Goal: Task Accomplishment & Management: Use online tool/utility

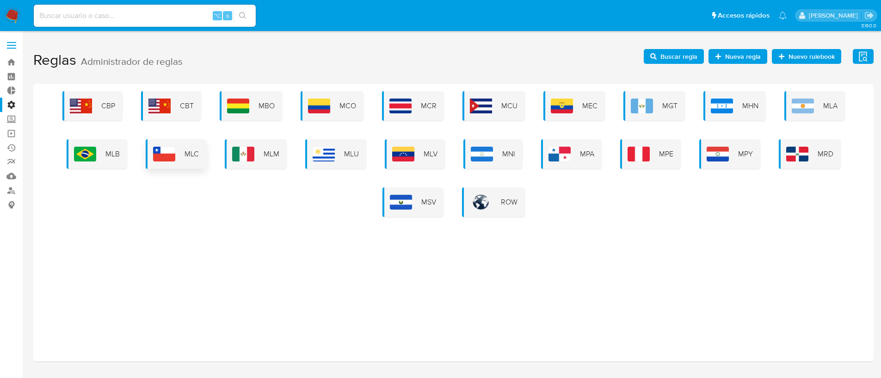
click at [179, 161] on div "MLC" at bounding box center [176, 154] width 61 height 30
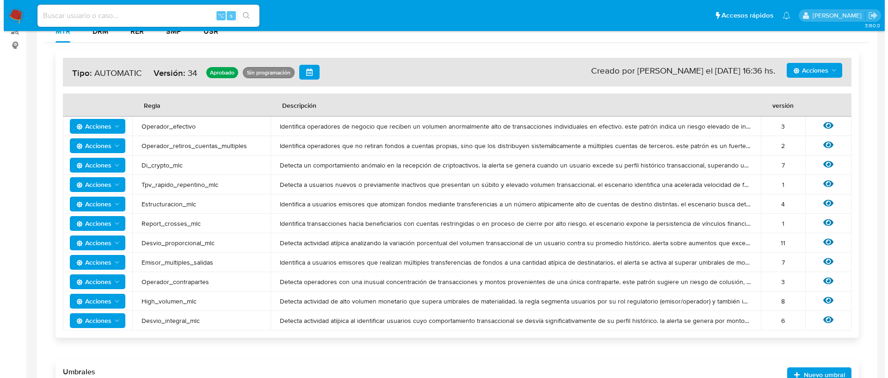
scroll to position [155, 0]
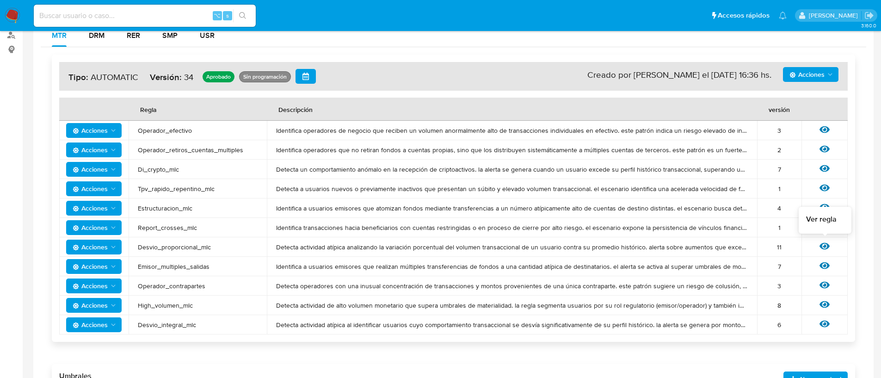
click at [824, 245] on icon at bounding box center [825, 246] width 10 height 10
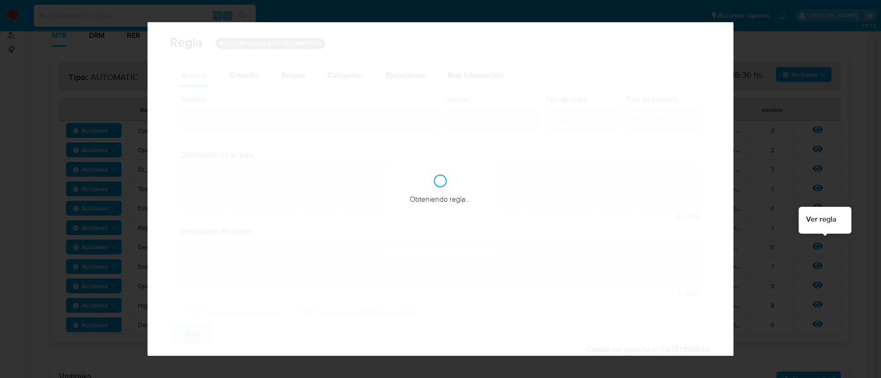
type input "Desvio_proporcional_mlc"
type textarea "Detecta actividad atípica analizando la variación porcentual del volumen transa…"
type textarea "Usuarios que hayan tenido un desvio porcentual elevado de un mes a otro."
checkbox input "true"
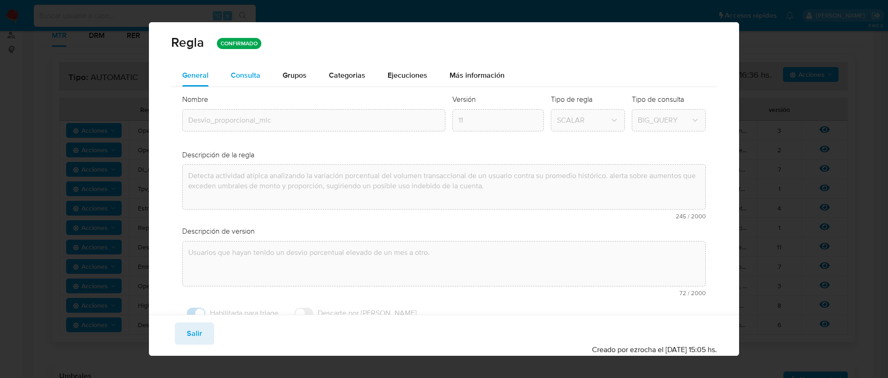
click at [249, 70] on span "Consulta" at bounding box center [246, 75] width 30 height 11
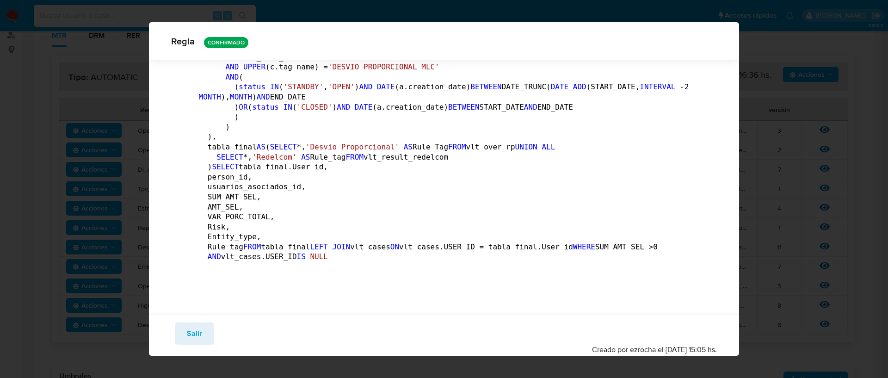
scroll to position [4021, 0]
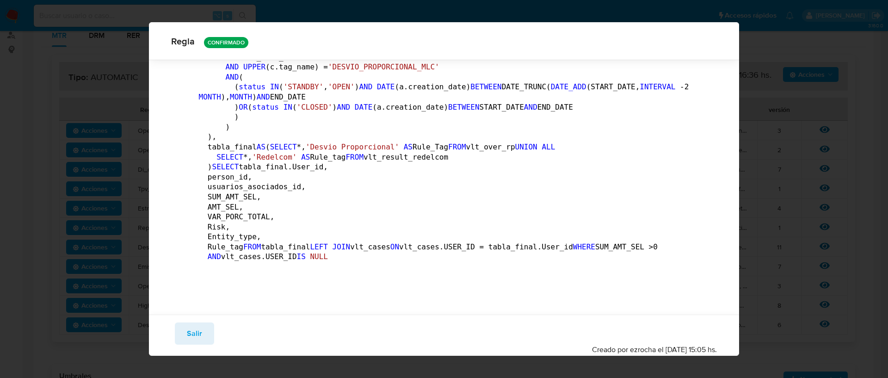
scroll to position [4078, 0]
click at [201, 334] on button "Salir" at bounding box center [194, 333] width 39 height 22
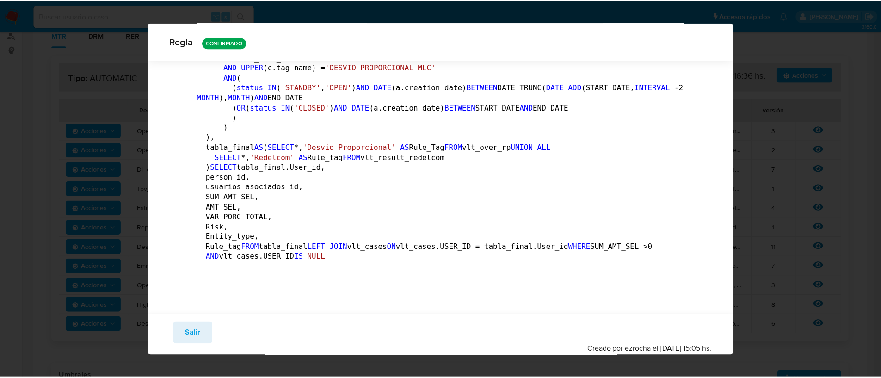
scroll to position [19, 0]
